Goal: Task Accomplishment & Management: Complete application form

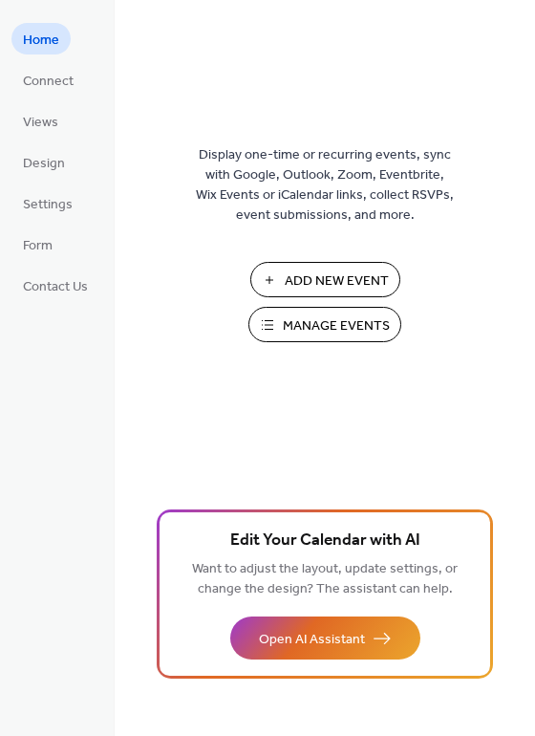
click at [323, 277] on span "Add New Event" at bounding box center [337, 281] width 104 height 20
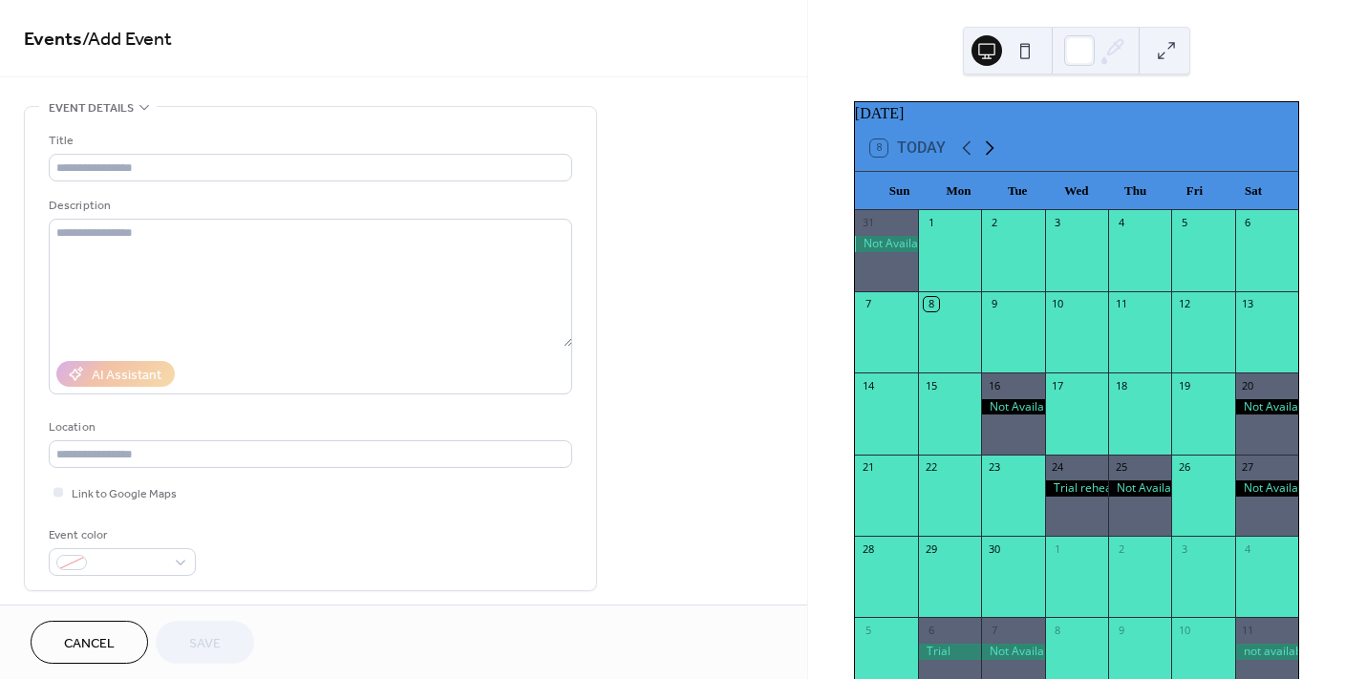
click at [991, 156] on icon at bounding box center [990, 148] width 9 height 14
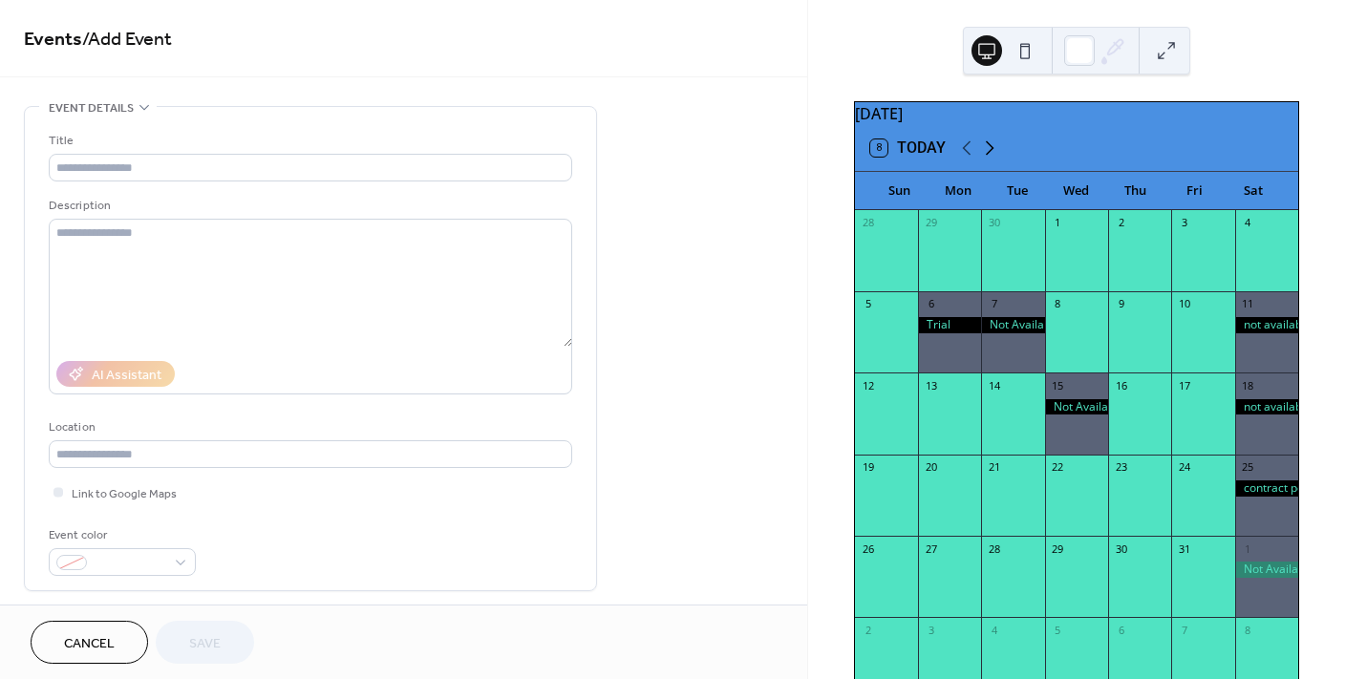
click at [991, 156] on icon at bounding box center [990, 148] width 9 height 14
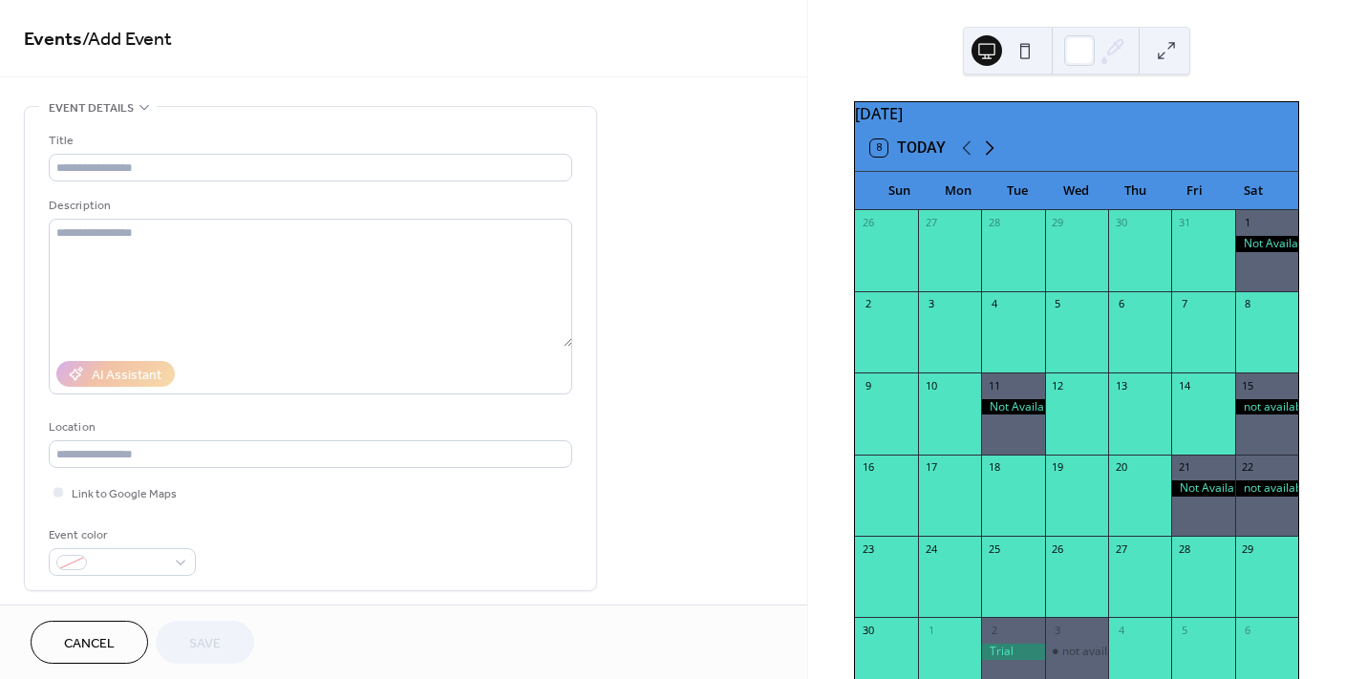
click at [991, 156] on icon at bounding box center [990, 148] width 9 height 14
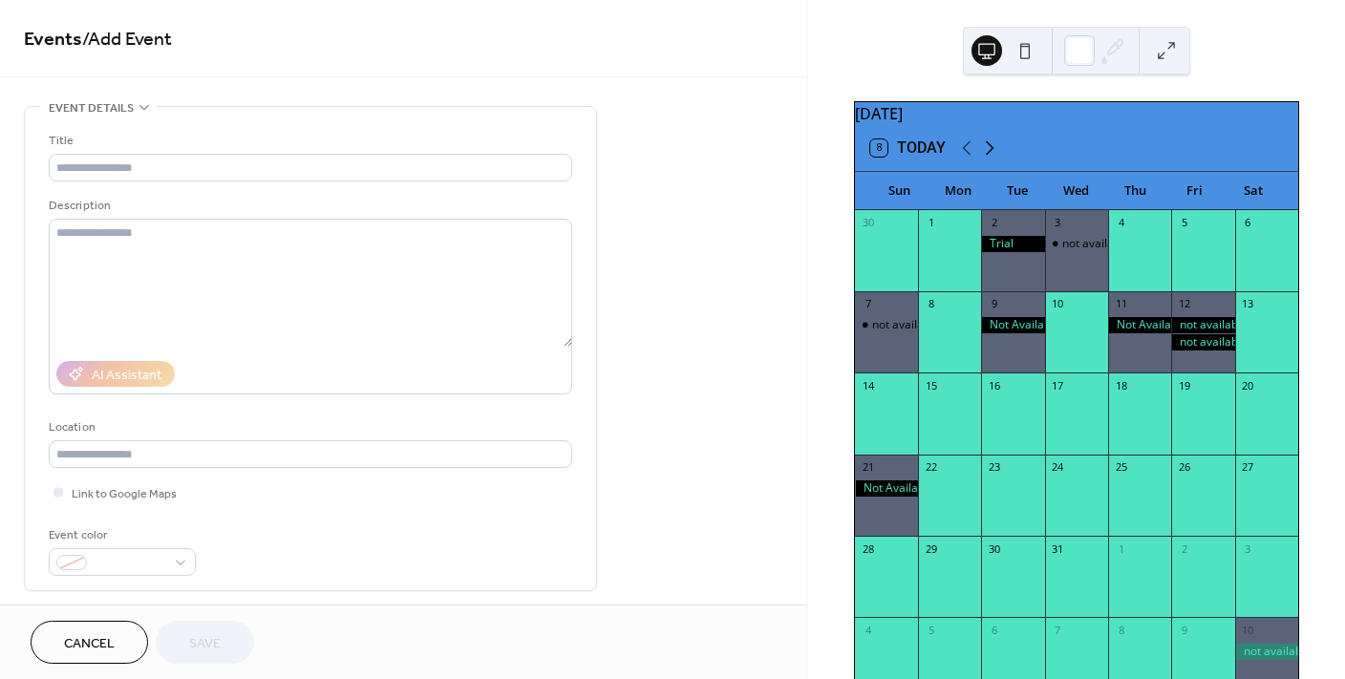
click at [991, 156] on icon at bounding box center [990, 148] width 9 height 14
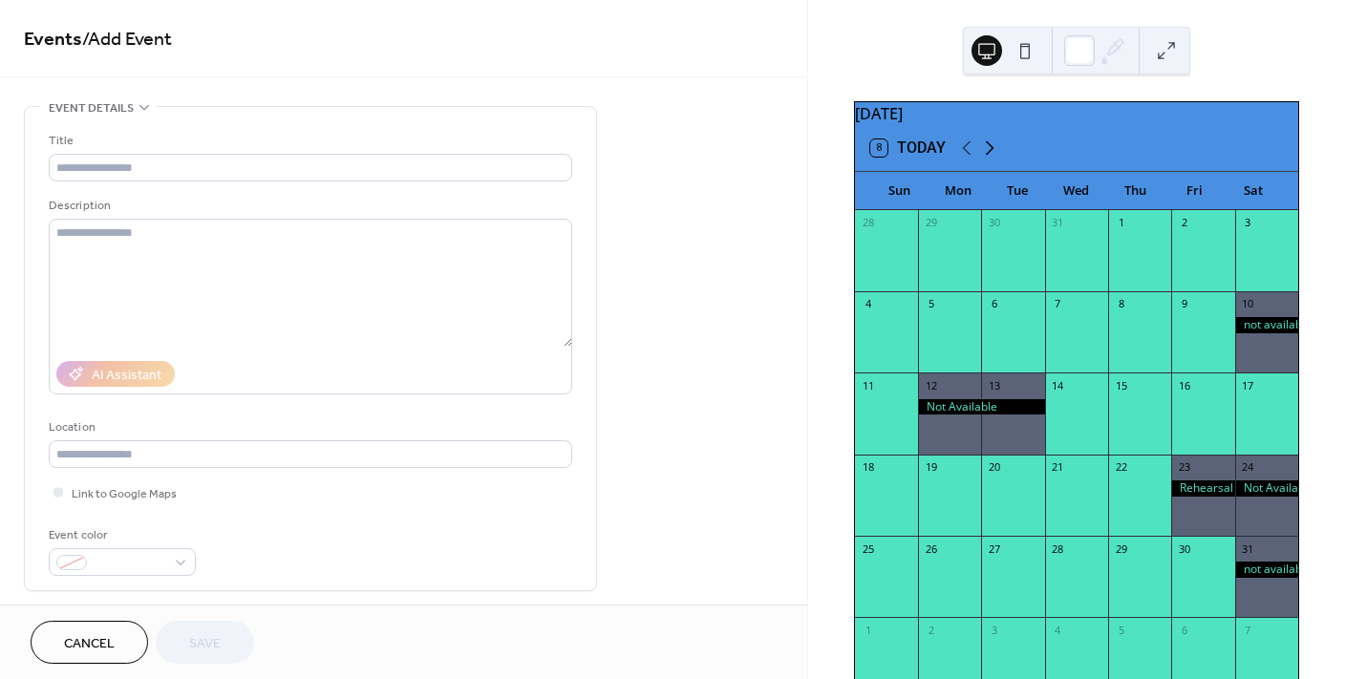
click at [991, 156] on icon at bounding box center [990, 148] width 9 height 14
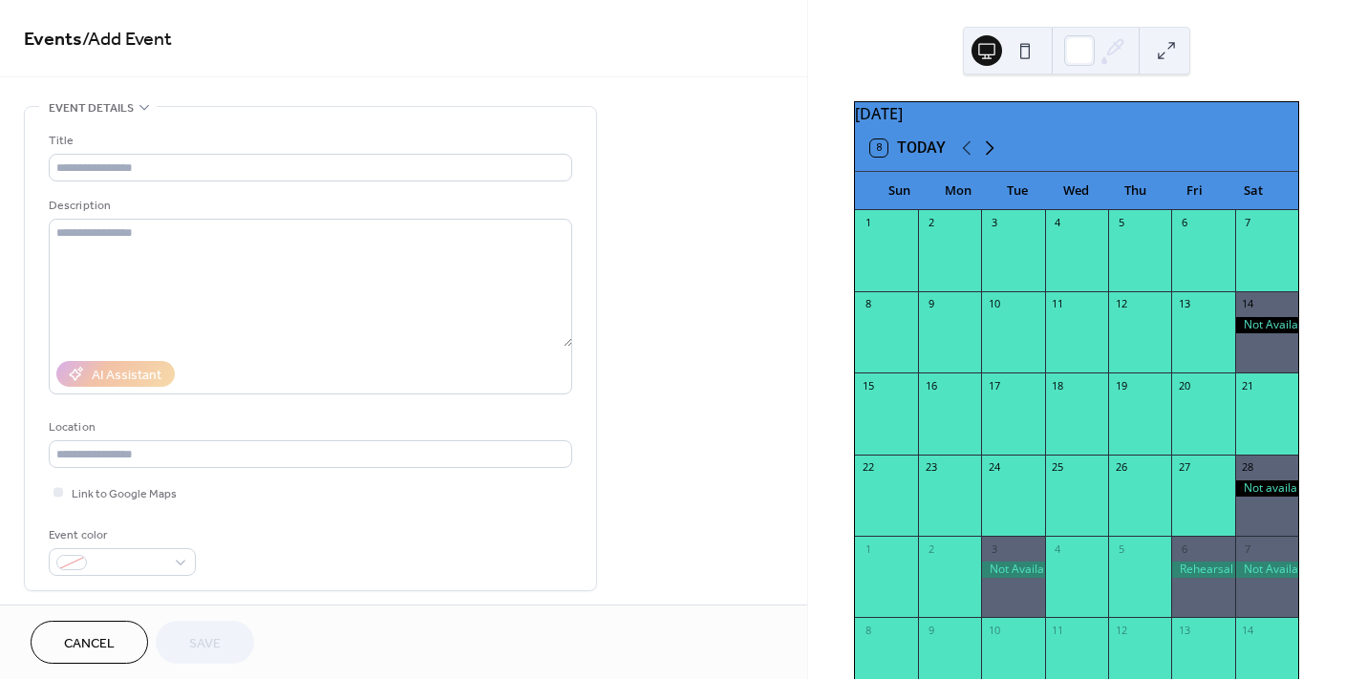
click at [991, 156] on icon at bounding box center [990, 148] width 9 height 14
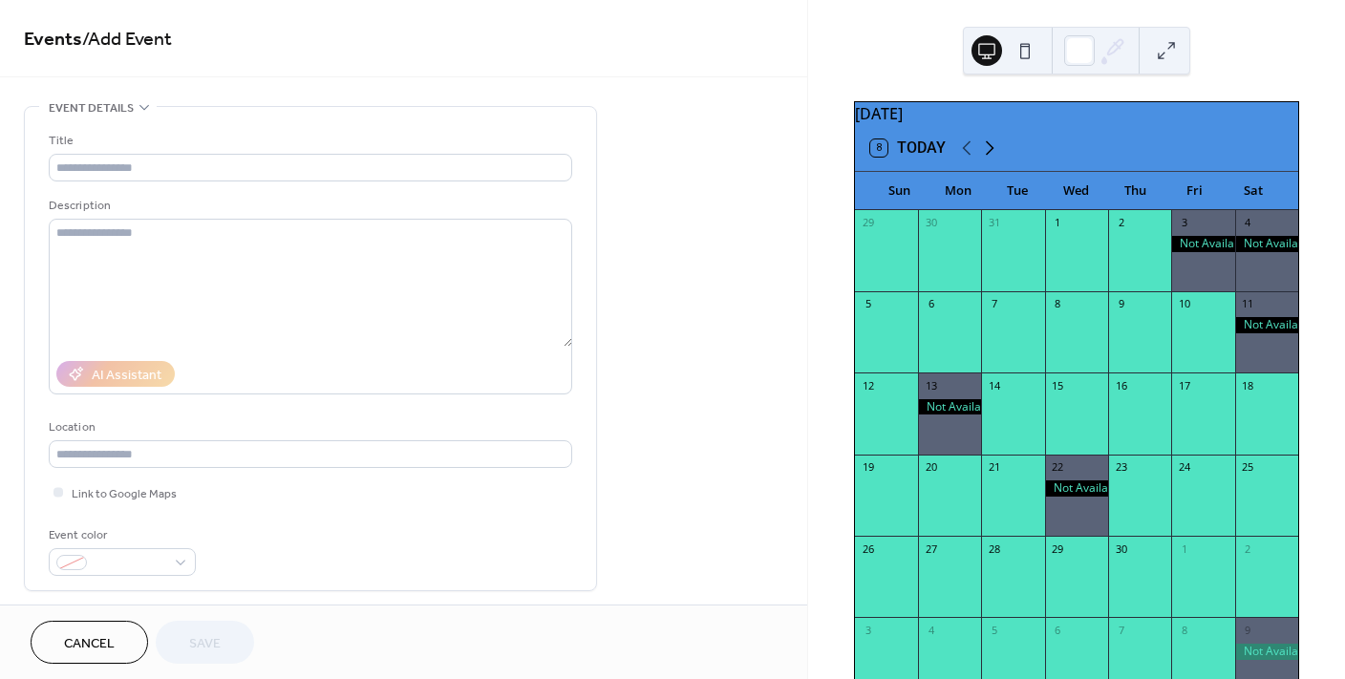
click at [991, 156] on icon at bounding box center [990, 148] width 9 height 14
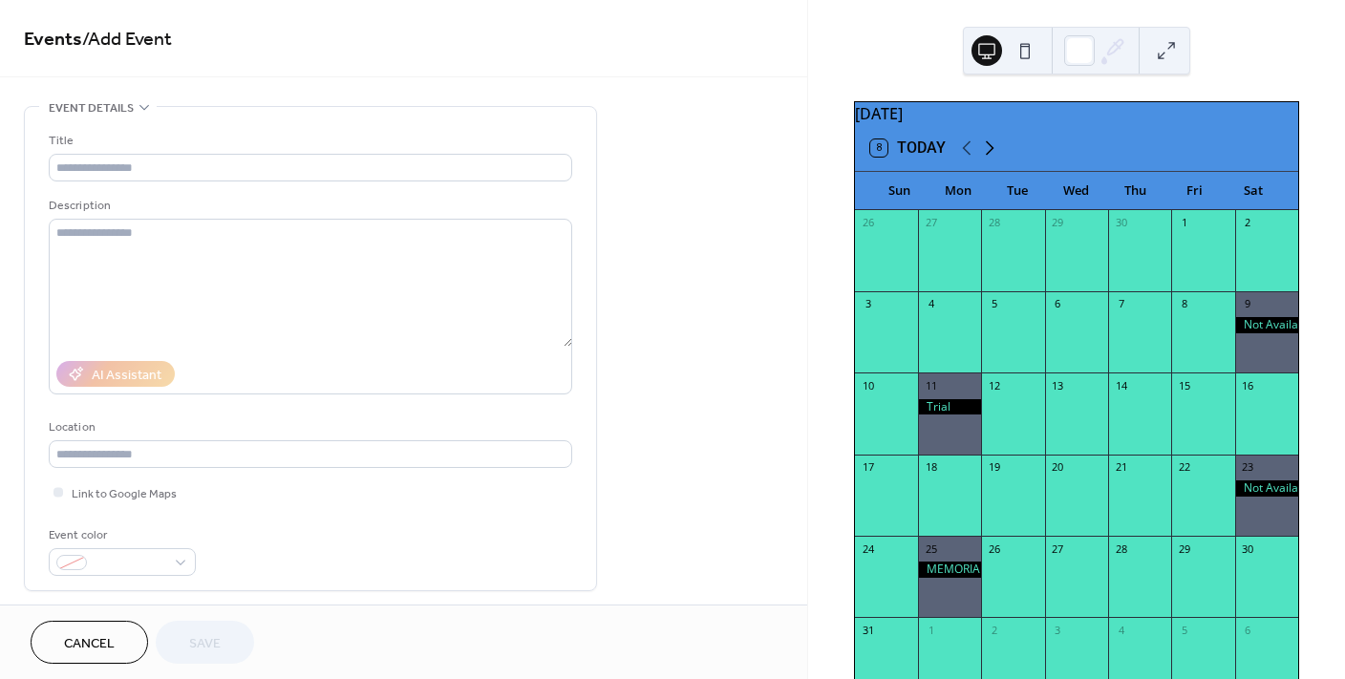
click at [991, 156] on icon at bounding box center [990, 148] width 9 height 14
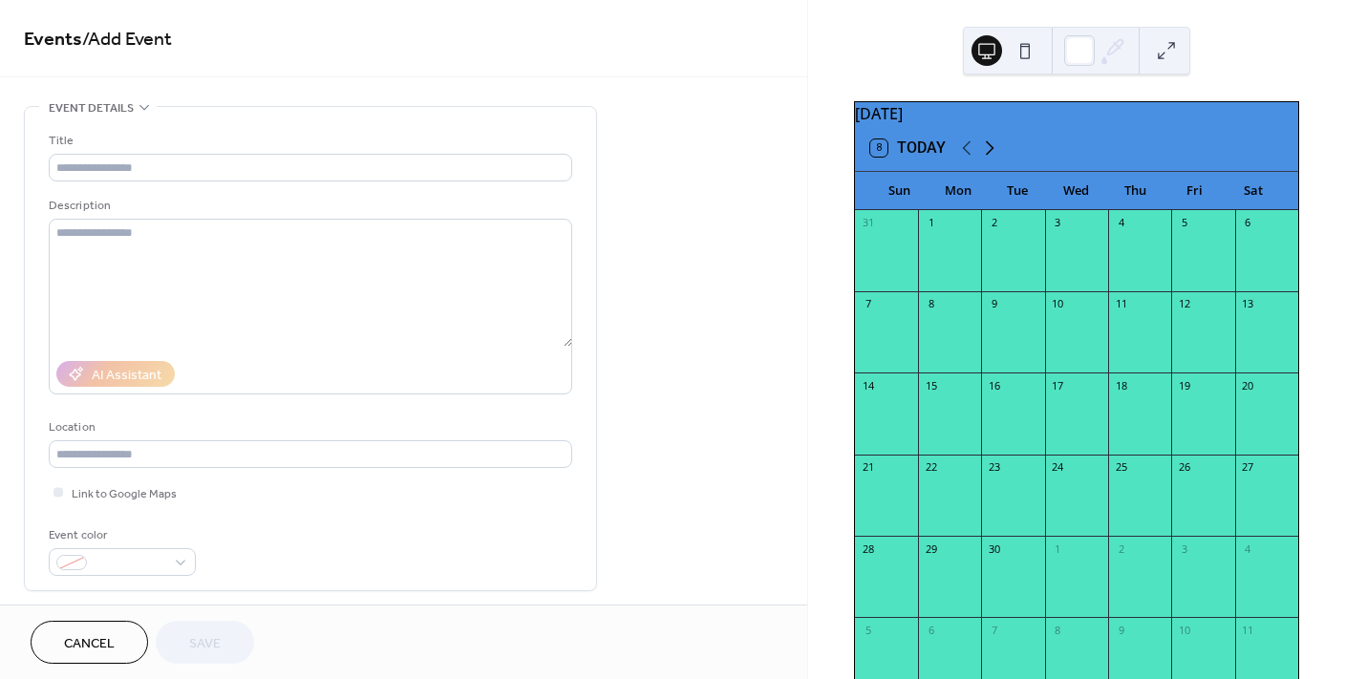
click at [991, 156] on icon at bounding box center [990, 148] width 9 height 14
click at [966, 158] on icon at bounding box center [967, 148] width 23 height 23
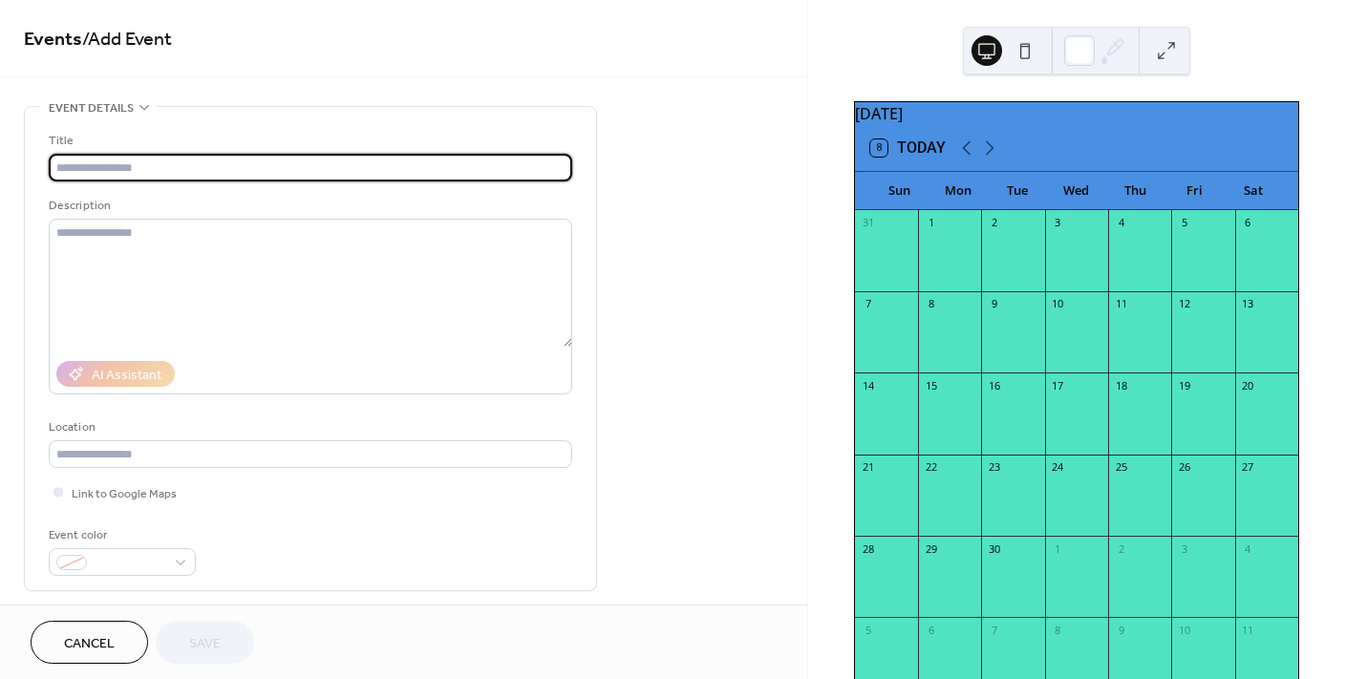
click at [201, 167] on input "text" at bounding box center [311, 168] width 524 height 28
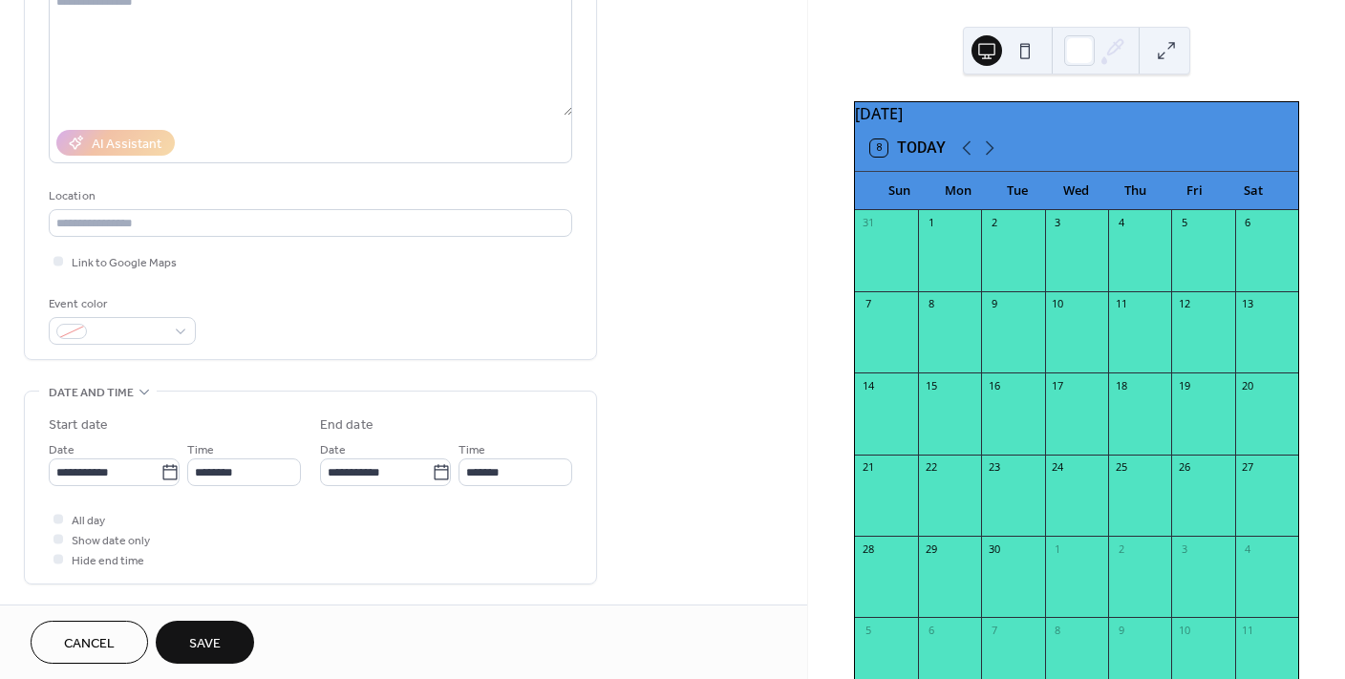
scroll to position [374, 0]
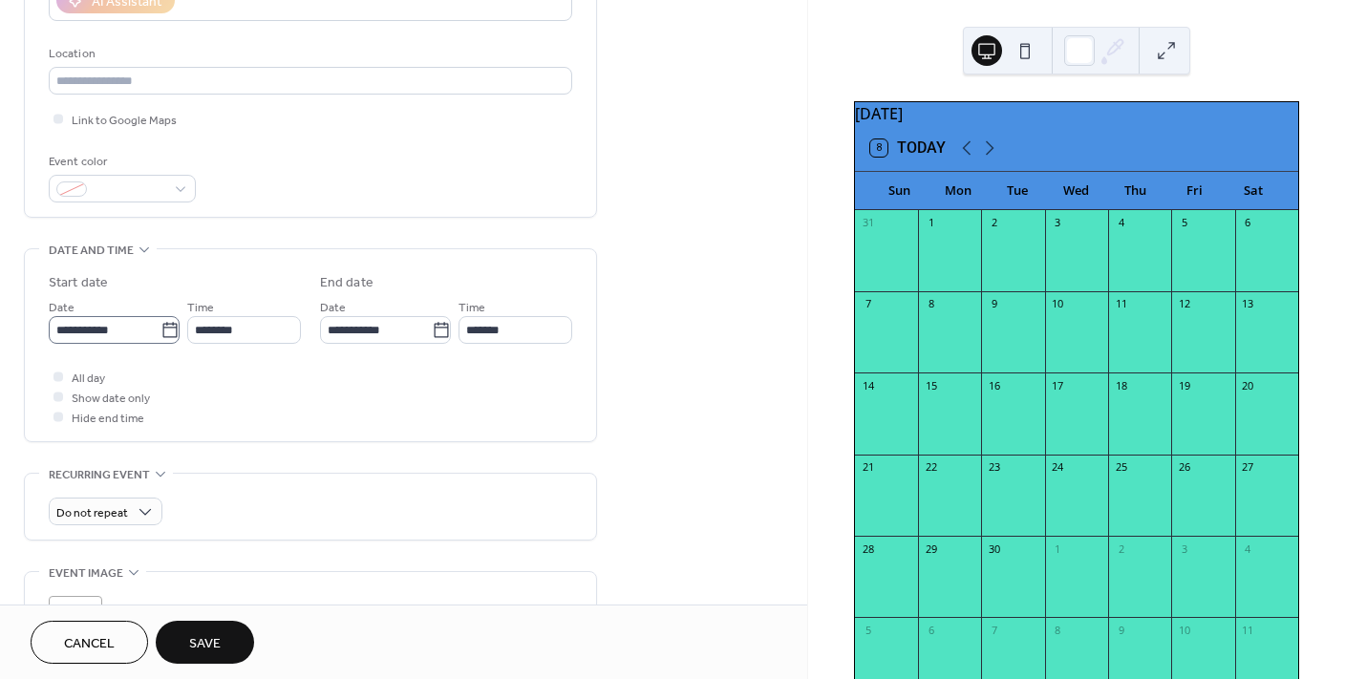
type input "**********"
click at [168, 334] on icon at bounding box center [170, 330] width 19 height 19
click at [161, 334] on input "**********" at bounding box center [105, 330] width 112 height 28
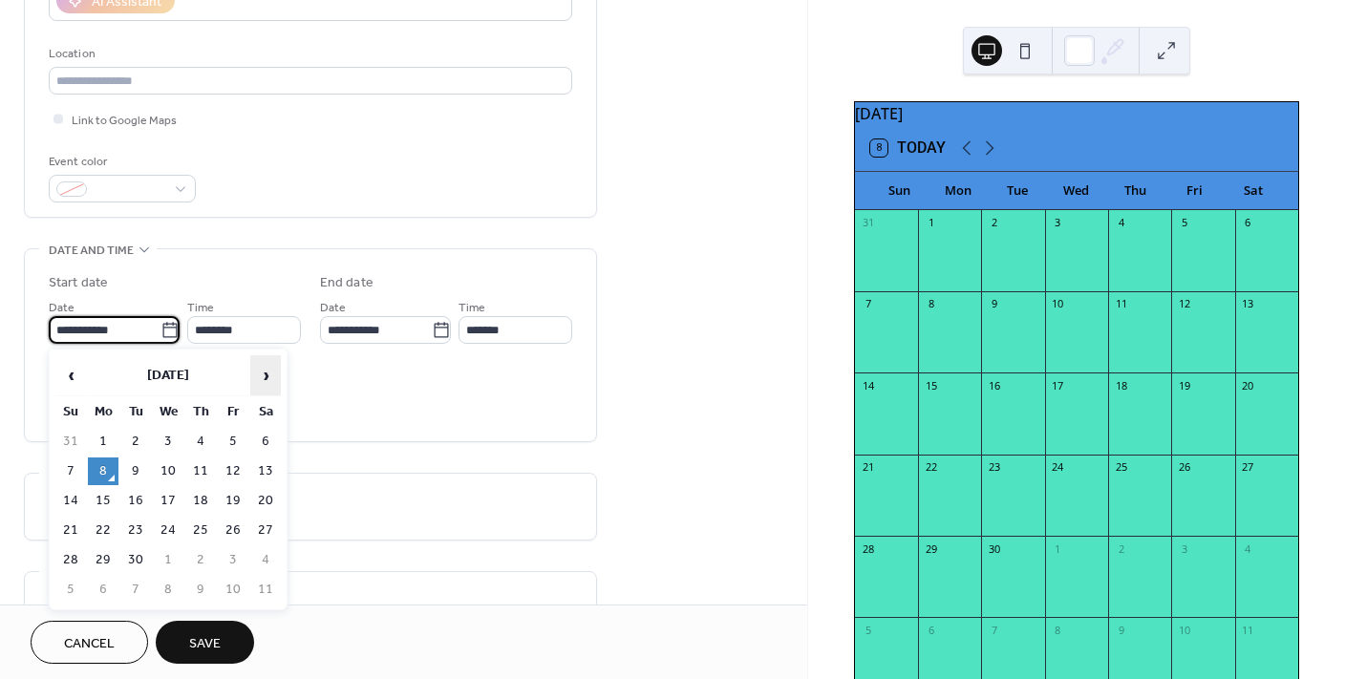
click at [266, 377] on span "›" at bounding box center [265, 375] width 29 height 38
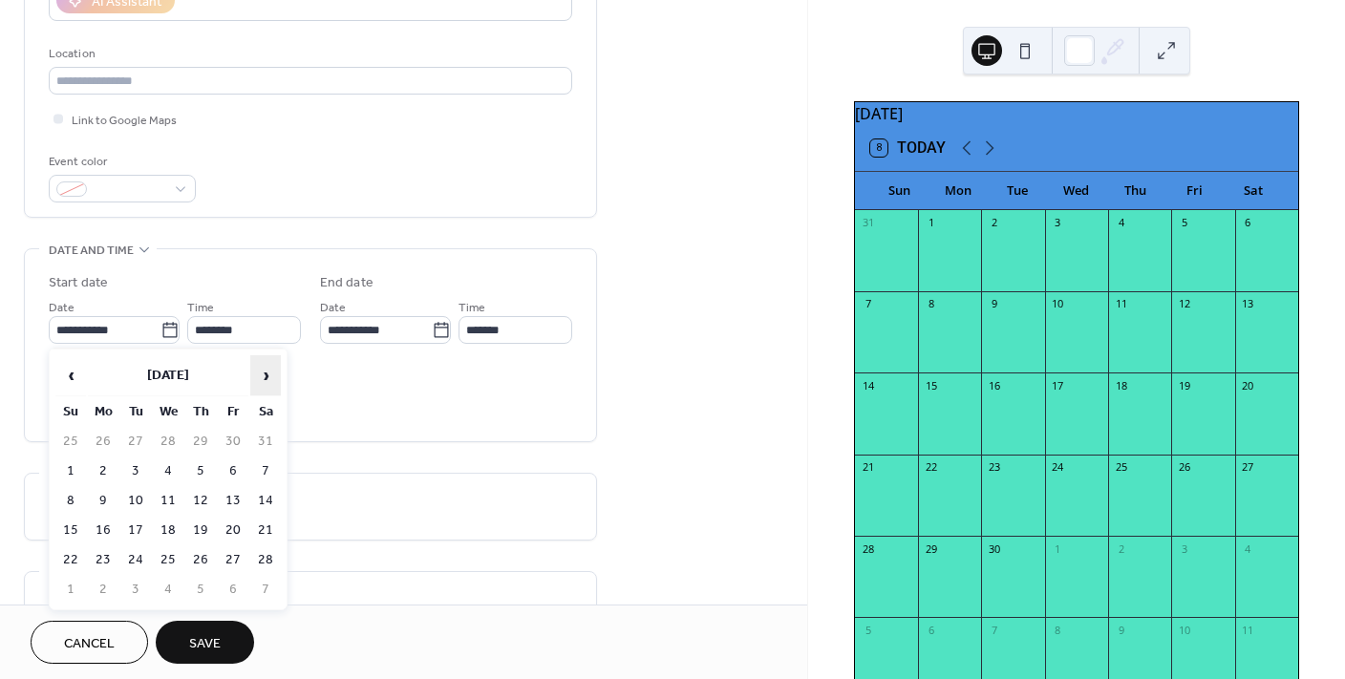
click at [266, 377] on span "›" at bounding box center [265, 375] width 29 height 38
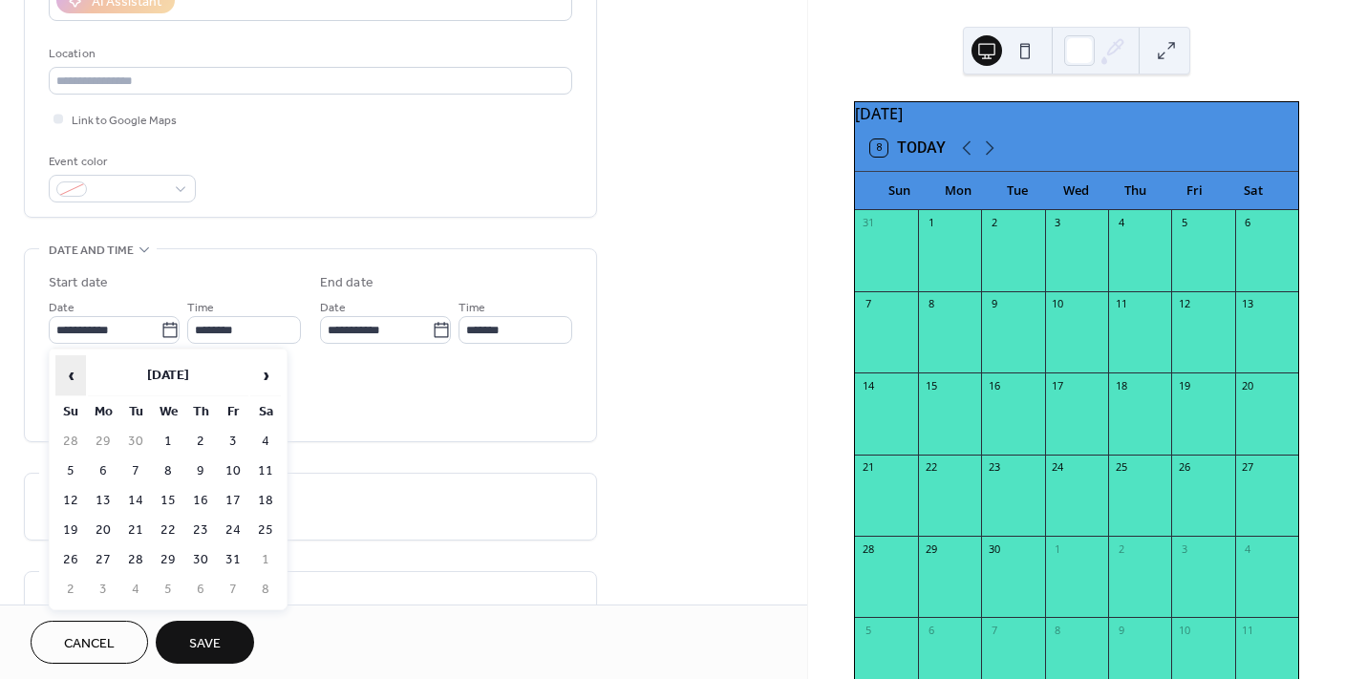
click at [64, 377] on span "‹" at bounding box center [70, 375] width 29 height 38
click at [135, 533] on td "23" at bounding box center [135, 531] width 31 height 28
type input "**********"
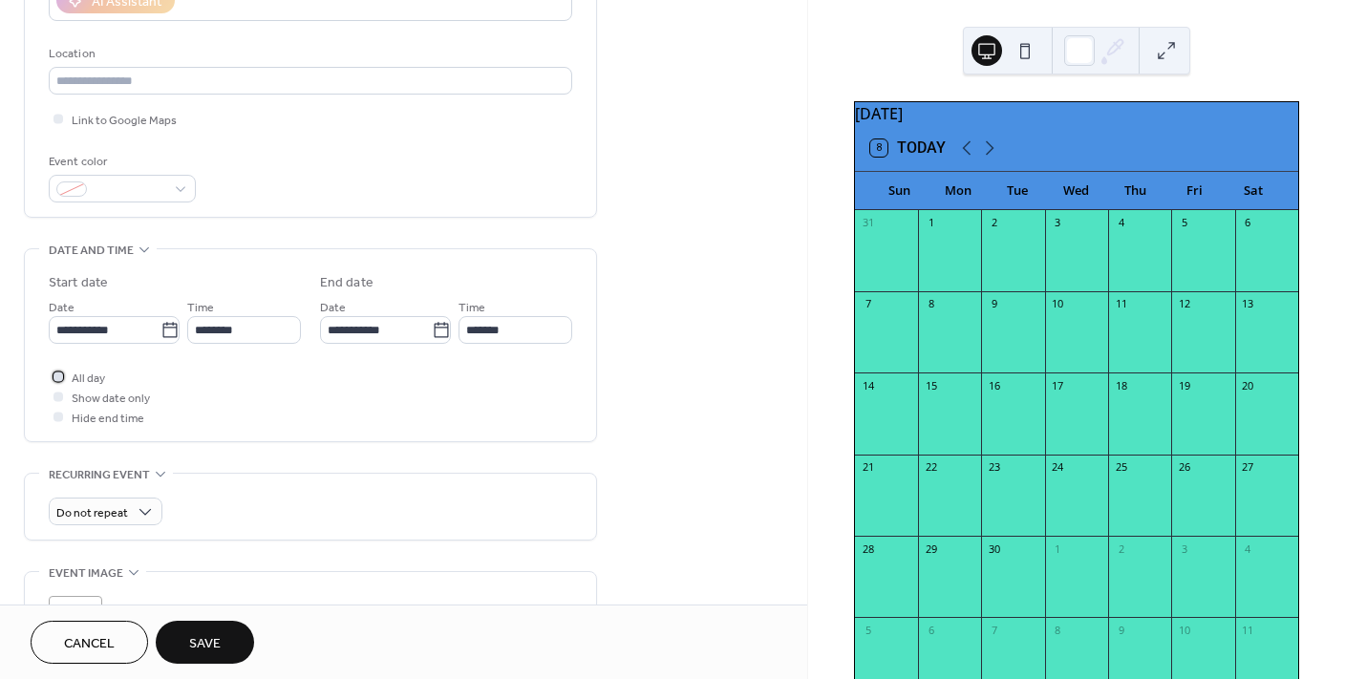
click at [57, 379] on div at bounding box center [59, 377] width 10 height 10
click at [211, 634] on span "Save" at bounding box center [205, 644] width 32 height 20
